Goal: Information Seeking & Learning: Learn about a topic

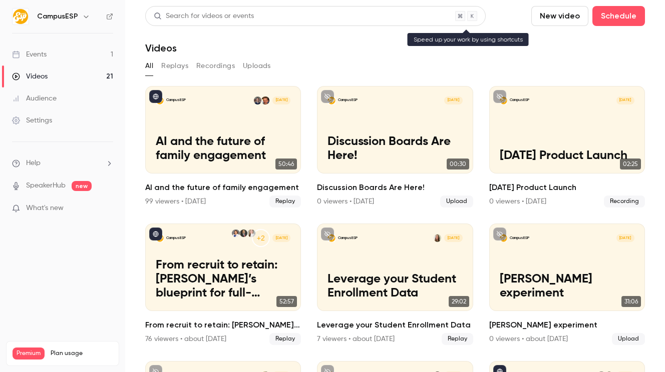
click at [329, 16] on div "Search for videos or events" at bounding box center [315, 16] width 340 height 20
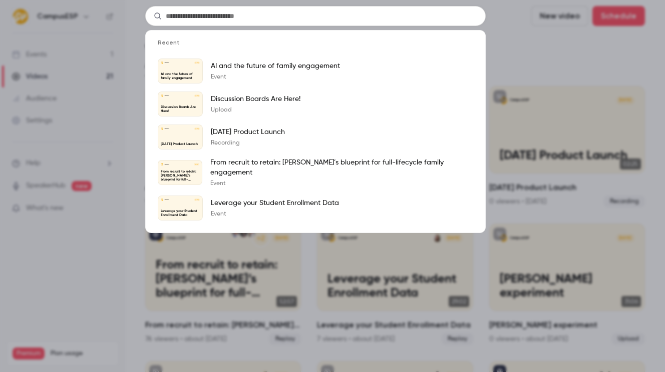
click at [537, 72] on div "Recent CampusESP [DATE] AI and the future of family engagement AI and the futur…" at bounding box center [332, 186] width 665 height 372
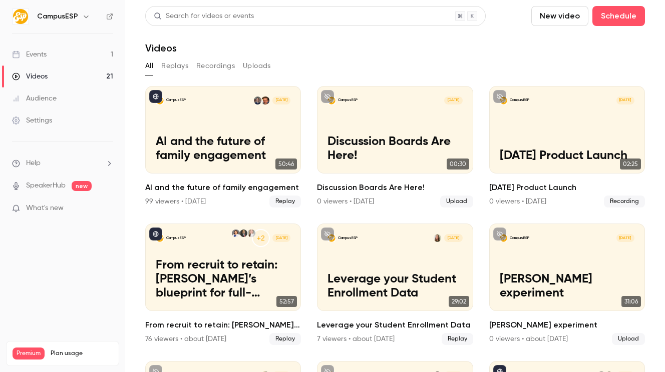
click at [177, 67] on button "Replays" at bounding box center [174, 66] width 27 height 16
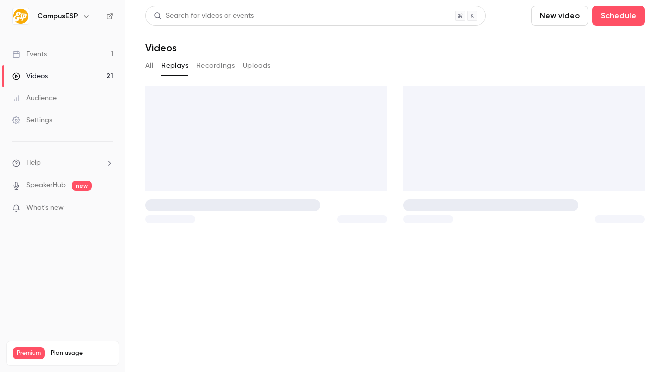
click at [232, 65] on button "Recordings" at bounding box center [215, 66] width 39 height 16
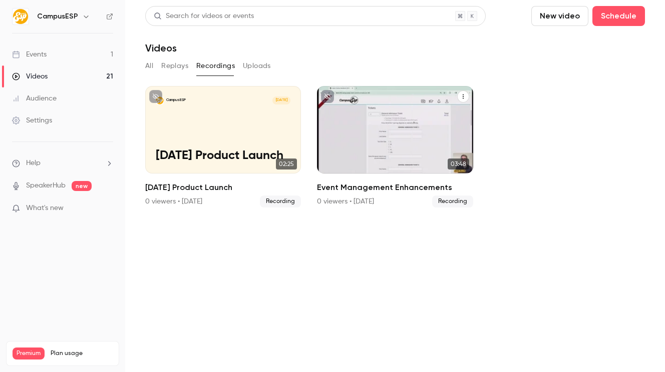
click at [387, 128] on div "CampusESP [DATE] Event Management Enhancements" at bounding box center [395, 130] width 156 height 88
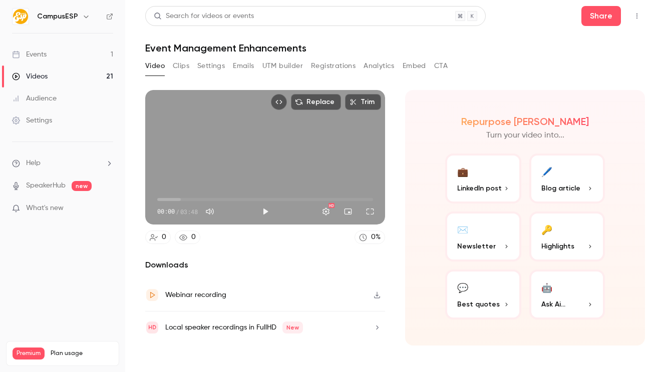
click at [408, 61] on button "Embed" at bounding box center [414, 66] width 24 height 16
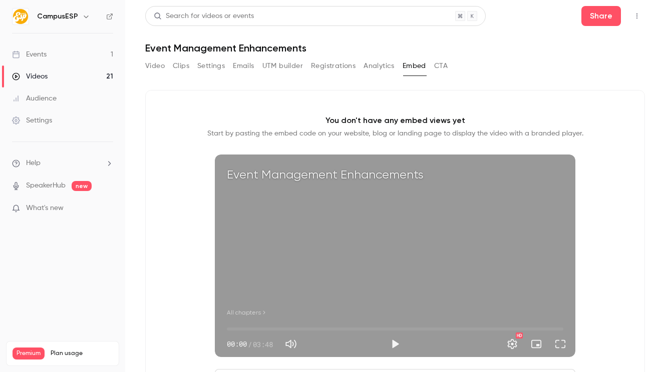
click at [376, 66] on button "Analytics" at bounding box center [378, 66] width 31 height 16
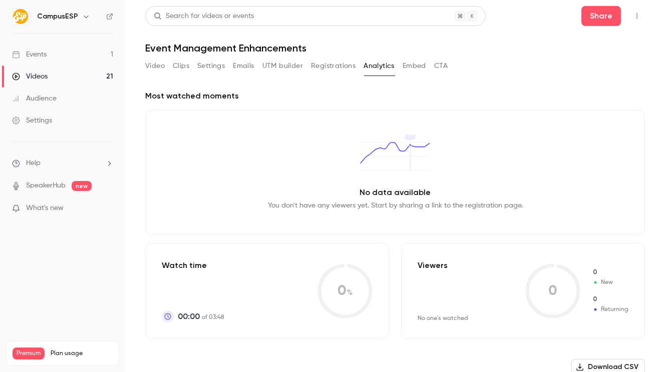
scroll to position [4, 0]
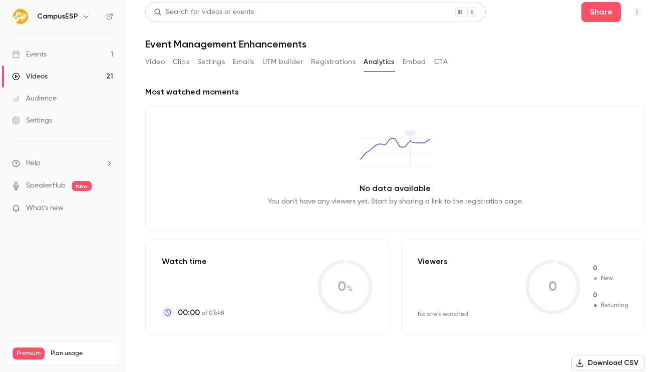
click at [293, 58] on button "UTM builder" at bounding box center [282, 62] width 41 height 16
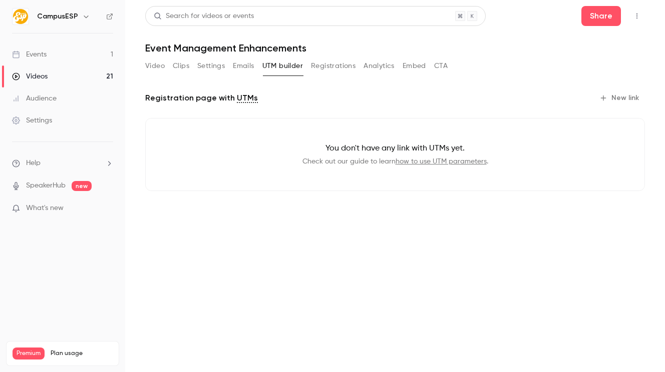
click at [247, 64] on button "Emails" at bounding box center [243, 66] width 21 height 16
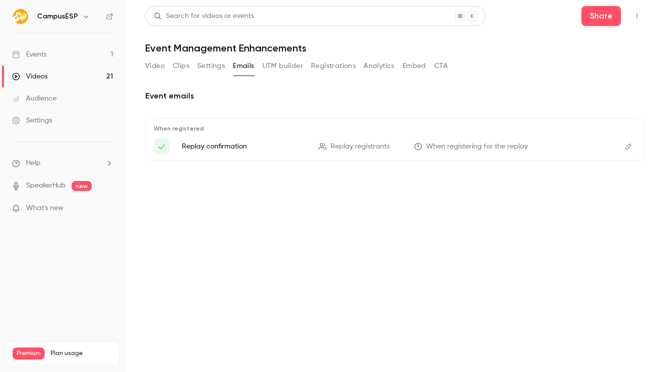
click at [404, 62] on button "Embed" at bounding box center [414, 66] width 24 height 16
